Goal: Navigation & Orientation: Find specific page/section

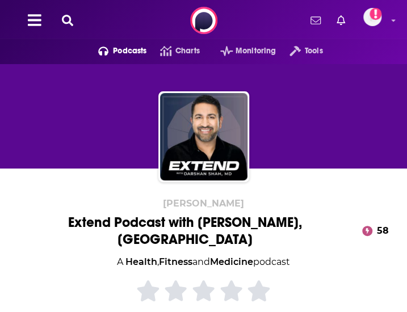
scroll to position [398, 0]
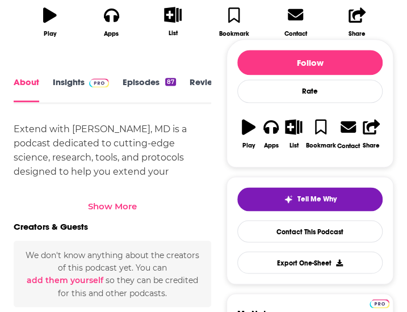
click at [82, 88] on link "Insights" at bounding box center [81, 89] width 56 height 25
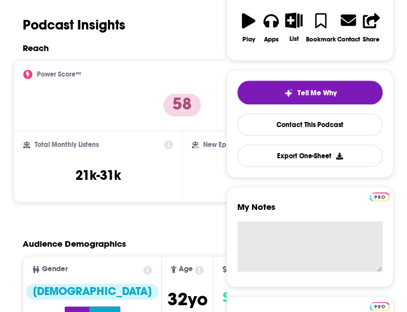
scroll to position [227, 0]
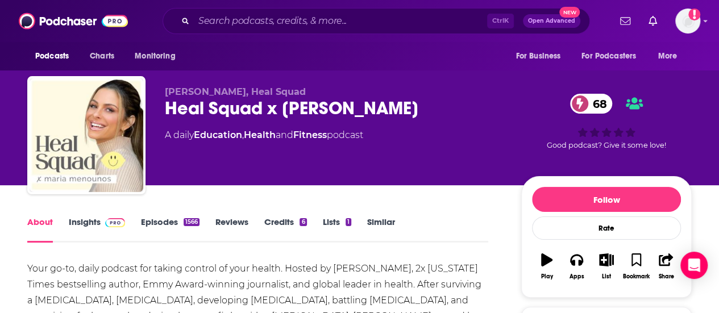
click at [172, 224] on link "Episodes 1566" at bounding box center [170, 229] width 59 height 26
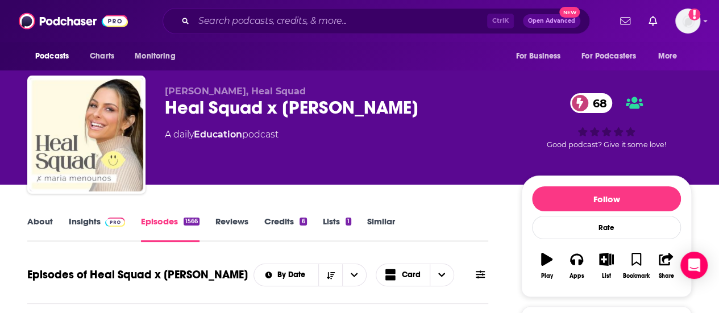
scroll to position [341, 0]
